Goal: Task Accomplishment & Management: Complete application form

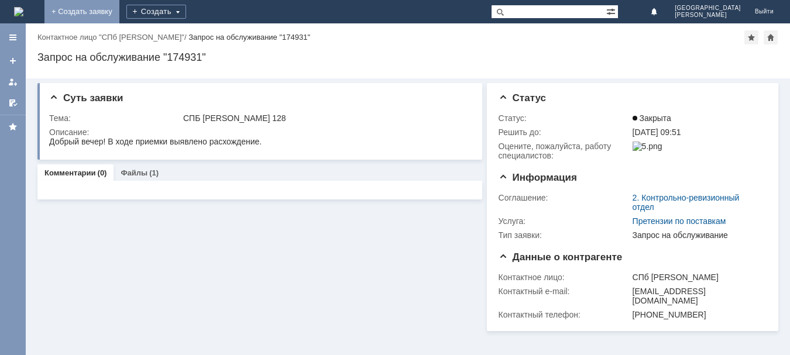
click at [119, 9] on link "+ Создать заявку" at bounding box center [81, 11] width 75 height 23
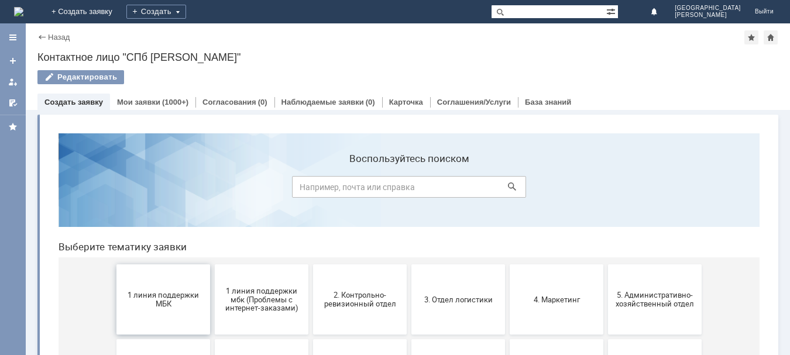
click at [165, 311] on button "1 линия поддержки МБК" at bounding box center [163, 300] width 94 height 70
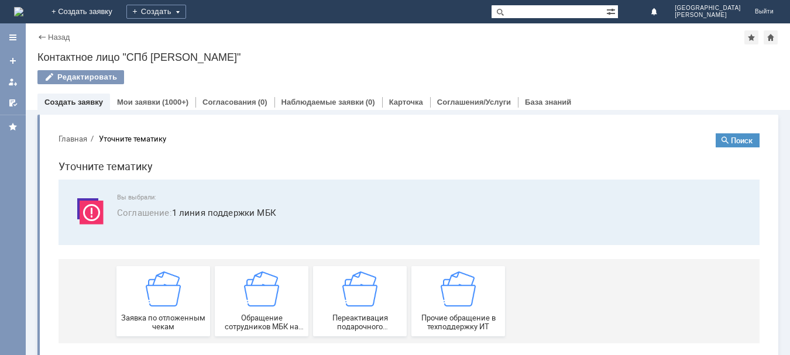
click at [165, 311] on div "Заявка по отложенным чекам" at bounding box center [163, 302] width 87 height 60
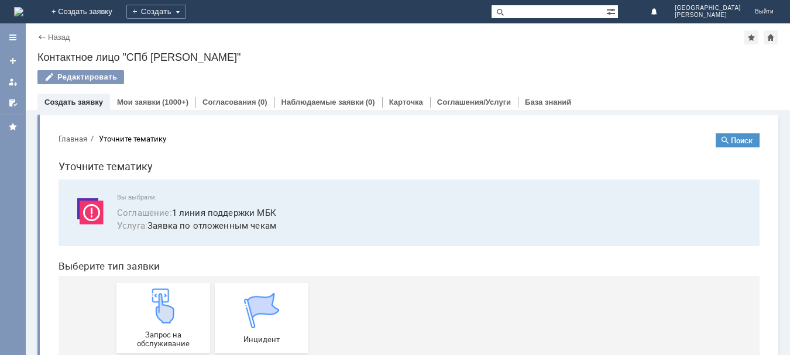
click at [165, 311] on img at bounding box center [163, 306] width 35 height 35
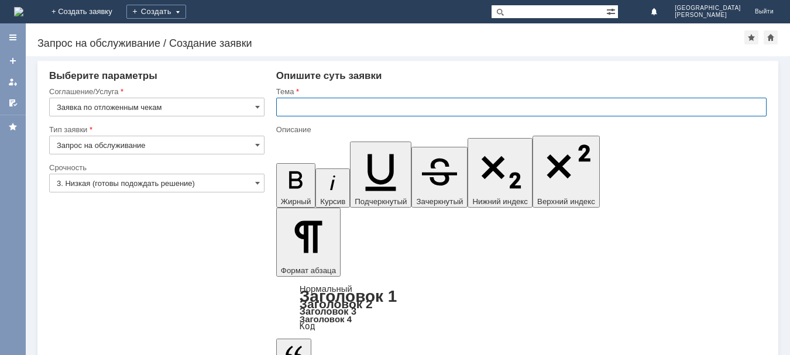
click at [311, 108] on input "text" at bounding box center [521, 107] width 491 height 19
type input "УДАЛИТЬ ОТЛ.ЧЕКИ Спб Невский 128"
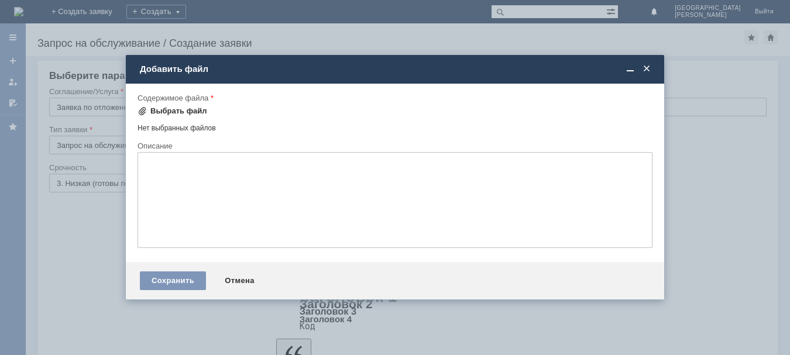
click at [173, 107] on div "Выбрать файл" at bounding box center [178, 111] width 57 height 9
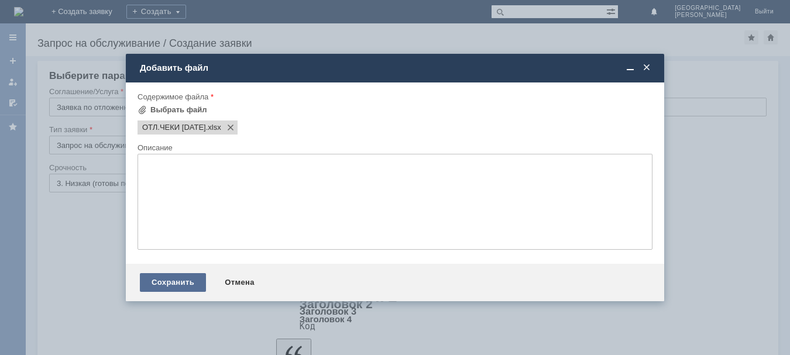
click at [177, 285] on div "Сохранить" at bounding box center [173, 282] width 66 height 19
